Goal: Information Seeking & Learning: Learn about a topic

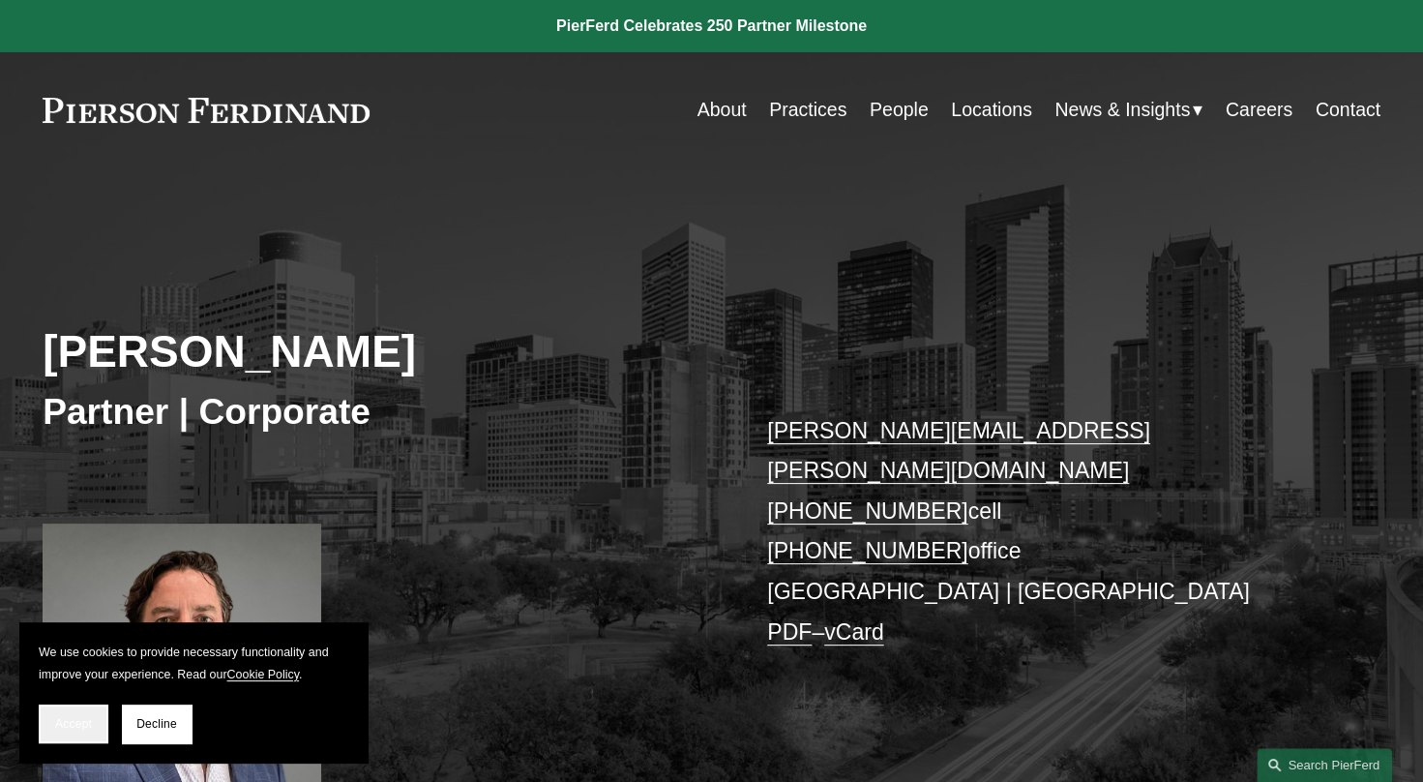
click at [52, 725] on button "Accept" at bounding box center [74, 723] width 70 height 39
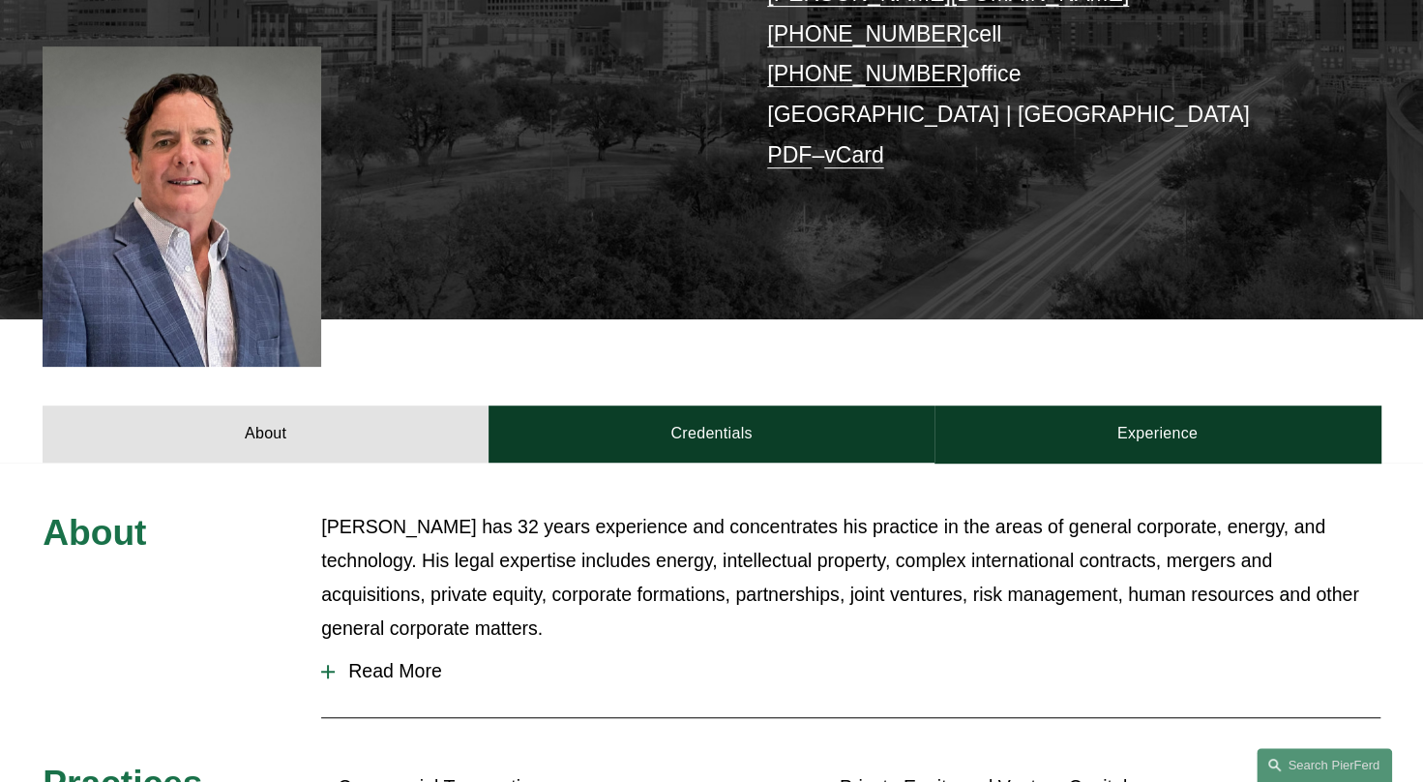
scroll to position [482, 0]
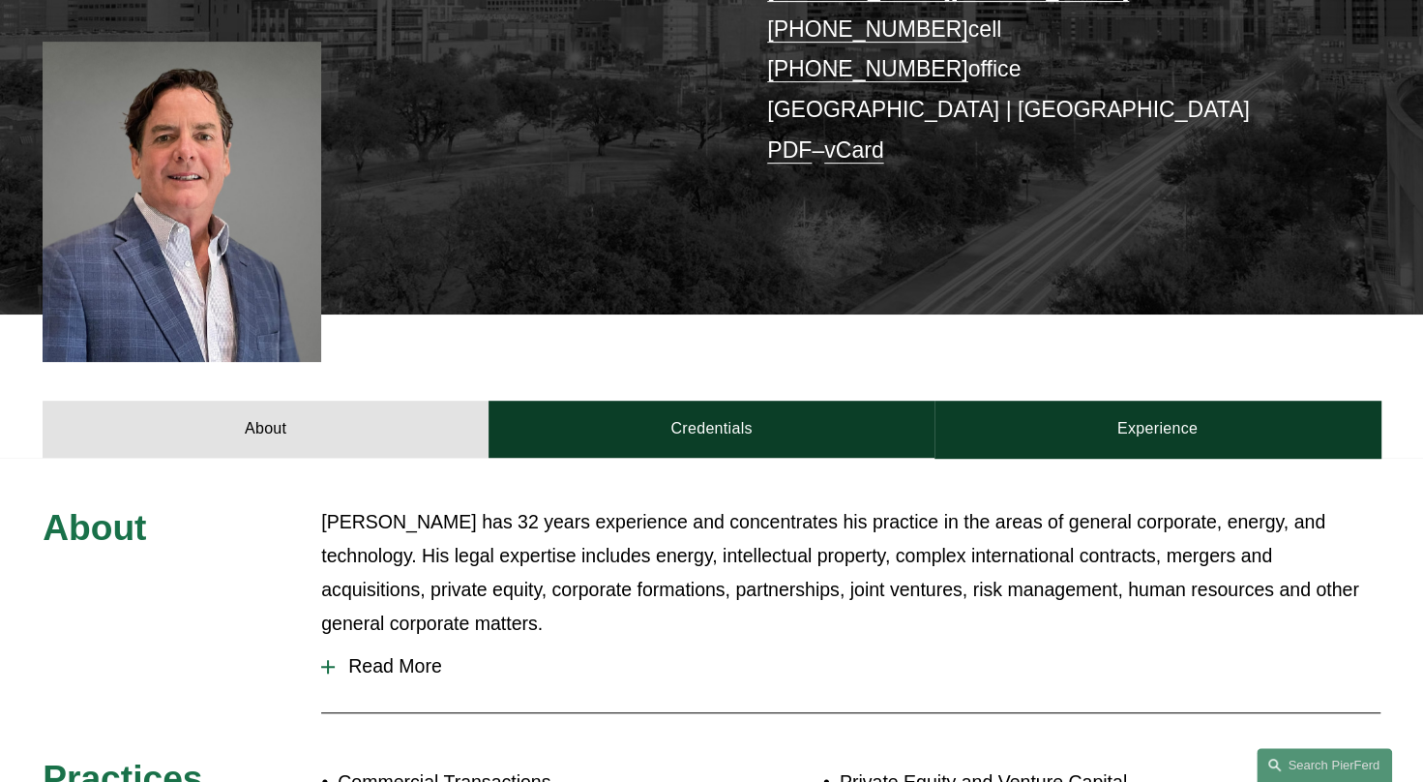
click at [367, 655] on span "Read More" at bounding box center [858, 666] width 1046 height 22
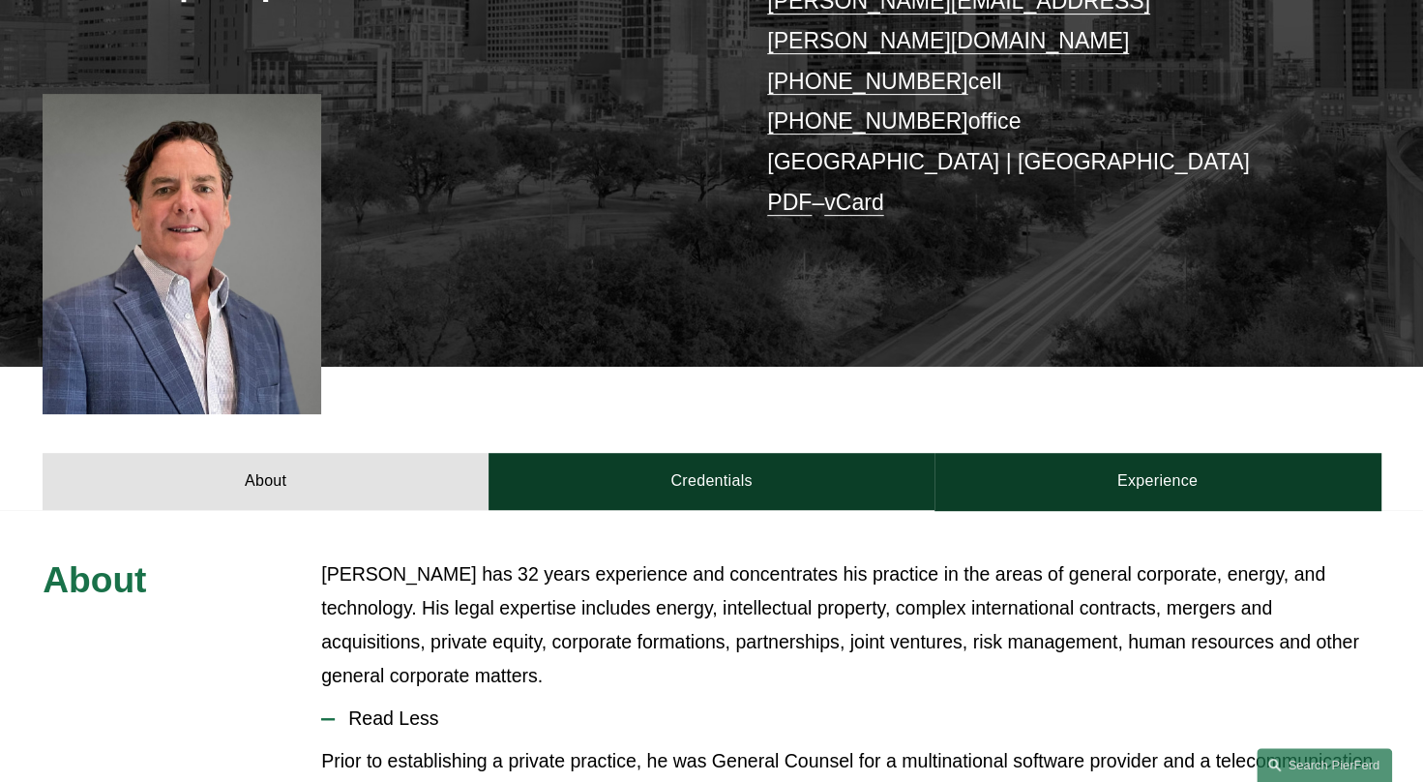
scroll to position [403, 0]
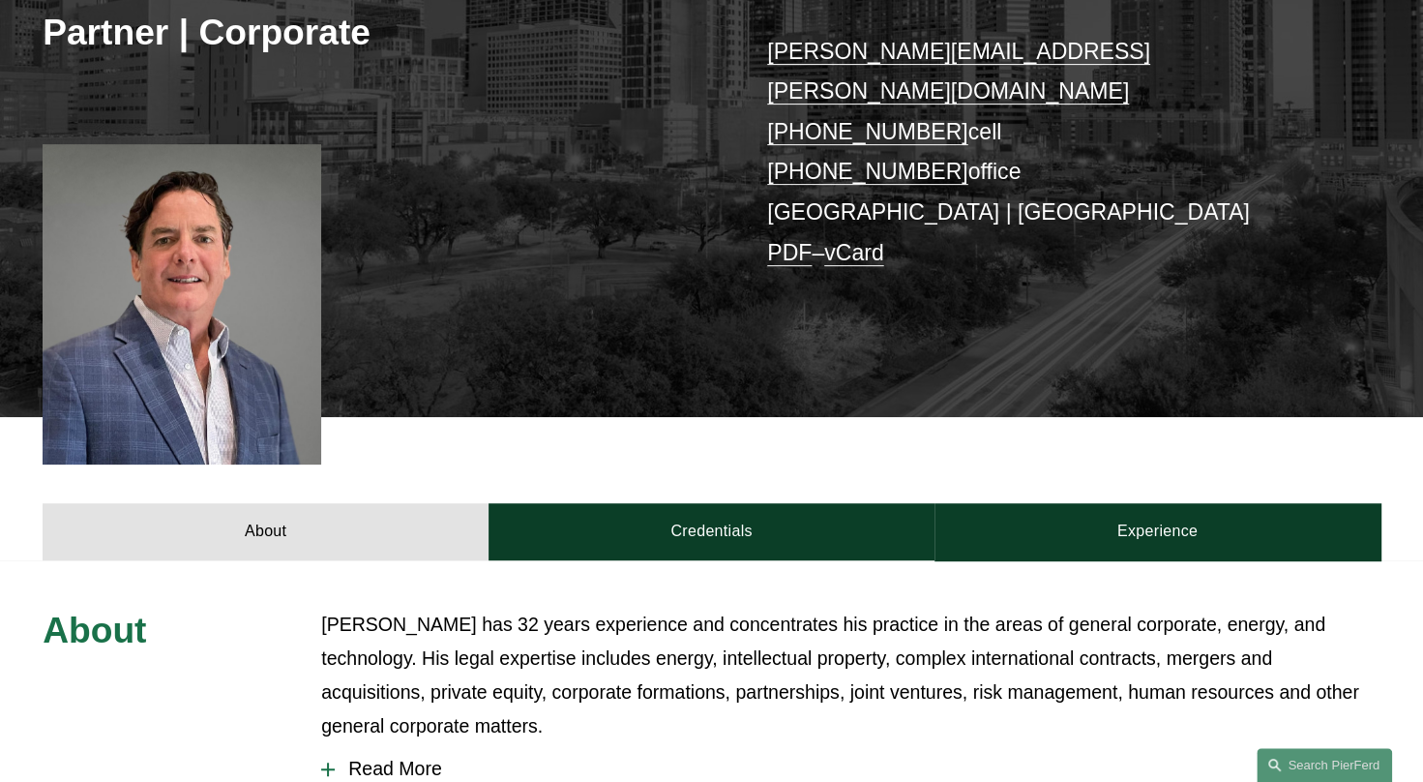
scroll to position [387, 0]
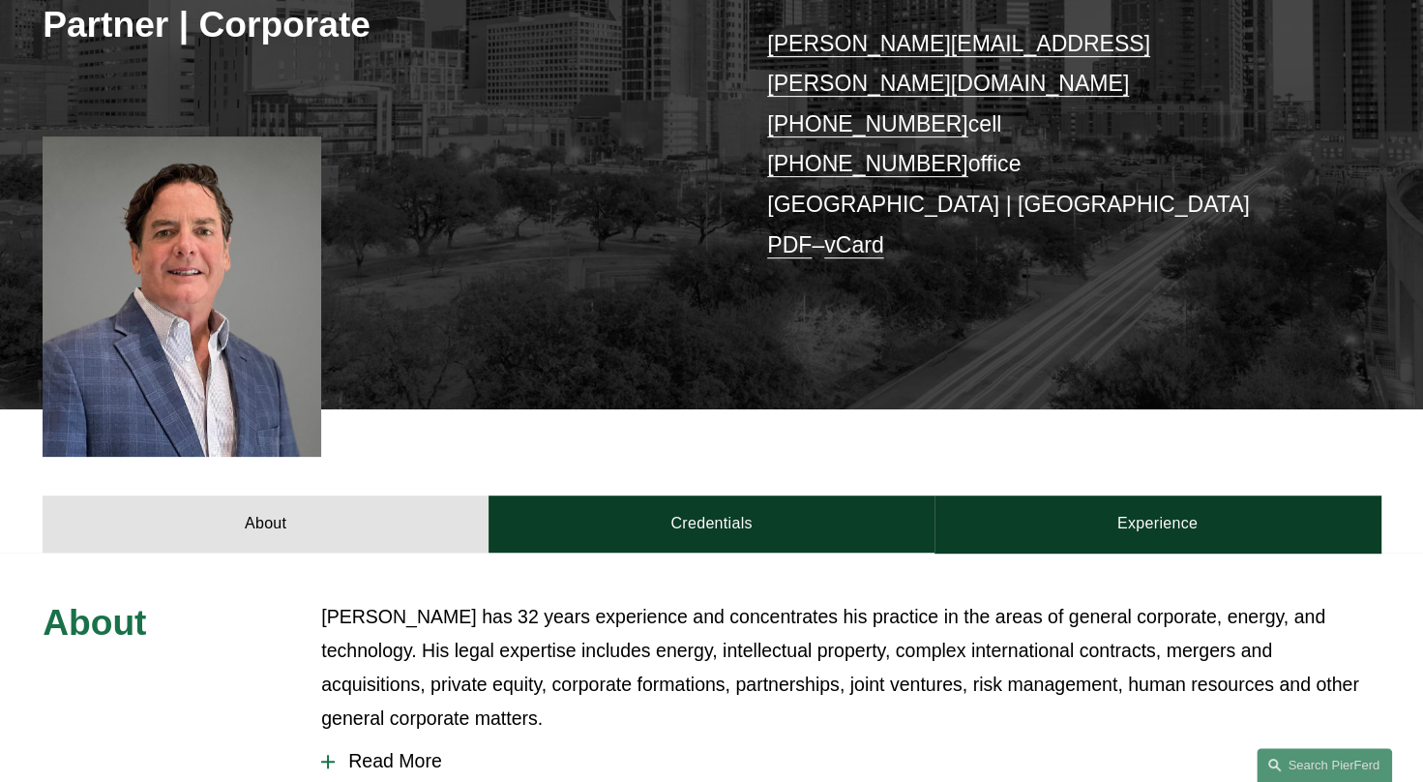
click at [393, 750] on span "Read More" at bounding box center [858, 761] width 1046 height 22
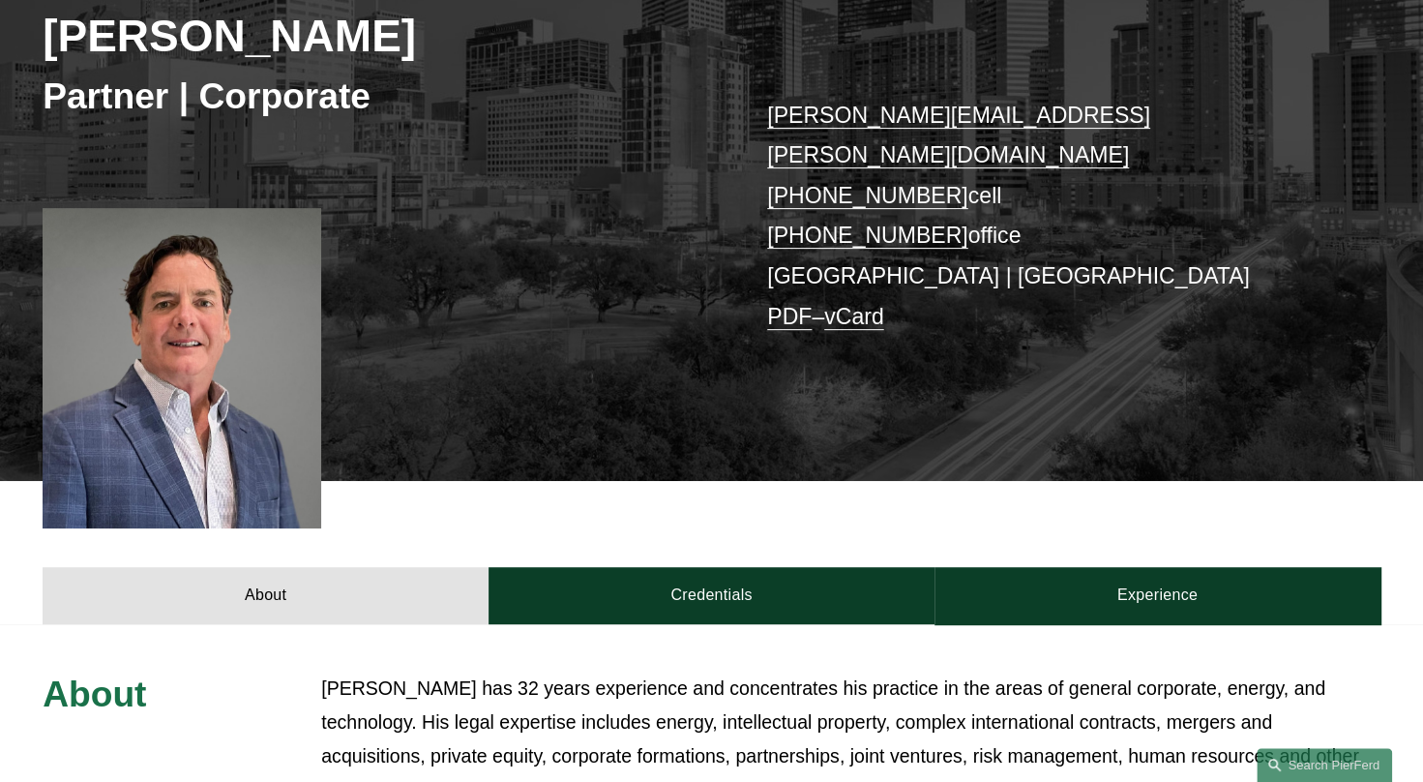
scroll to position [244, 0]
